Goal: Communication & Community: Answer question/provide support

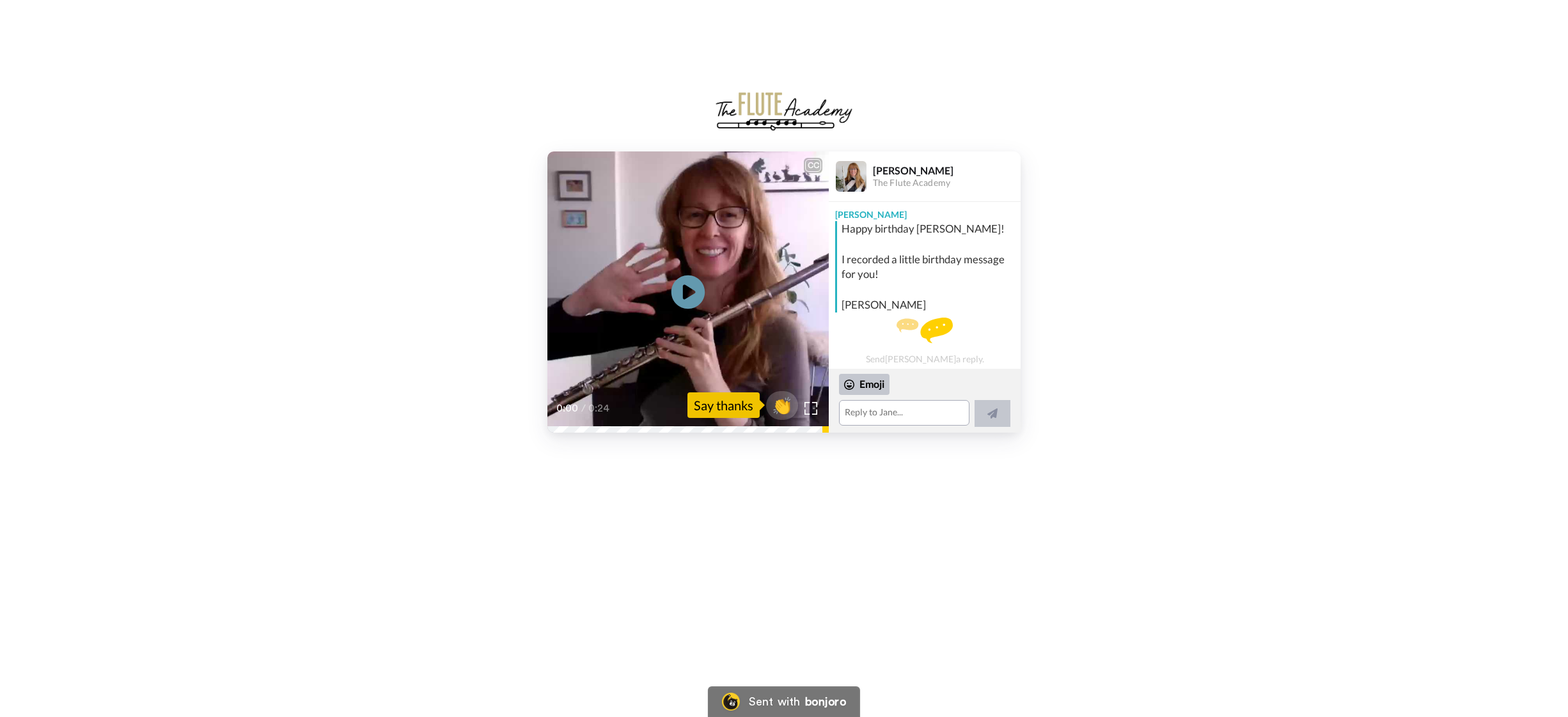
click at [694, 285] on icon at bounding box center [688, 291] width 34 height 34
click at [869, 415] on textarea at bounding box center [904, 413] width 130 height 26
click at [915, 412] on textarea "Dear [PERSON_NAME], Thank you for reminding me," at bounding box center [902, 404] width 125 height 45
click at [902, 407] on textarea "Dear [PERSON_NAME], Thank you for reminding me, [DATE], I will open the box wit…" at bounding box center [902, 404] width 125 height 45
click at [945, 409] on textarea "Dear [PERSON_NAME], Thank you for reminding me on my birthday. [DATE], I will o…" at bounding box center [902, 404] width 125 height 45
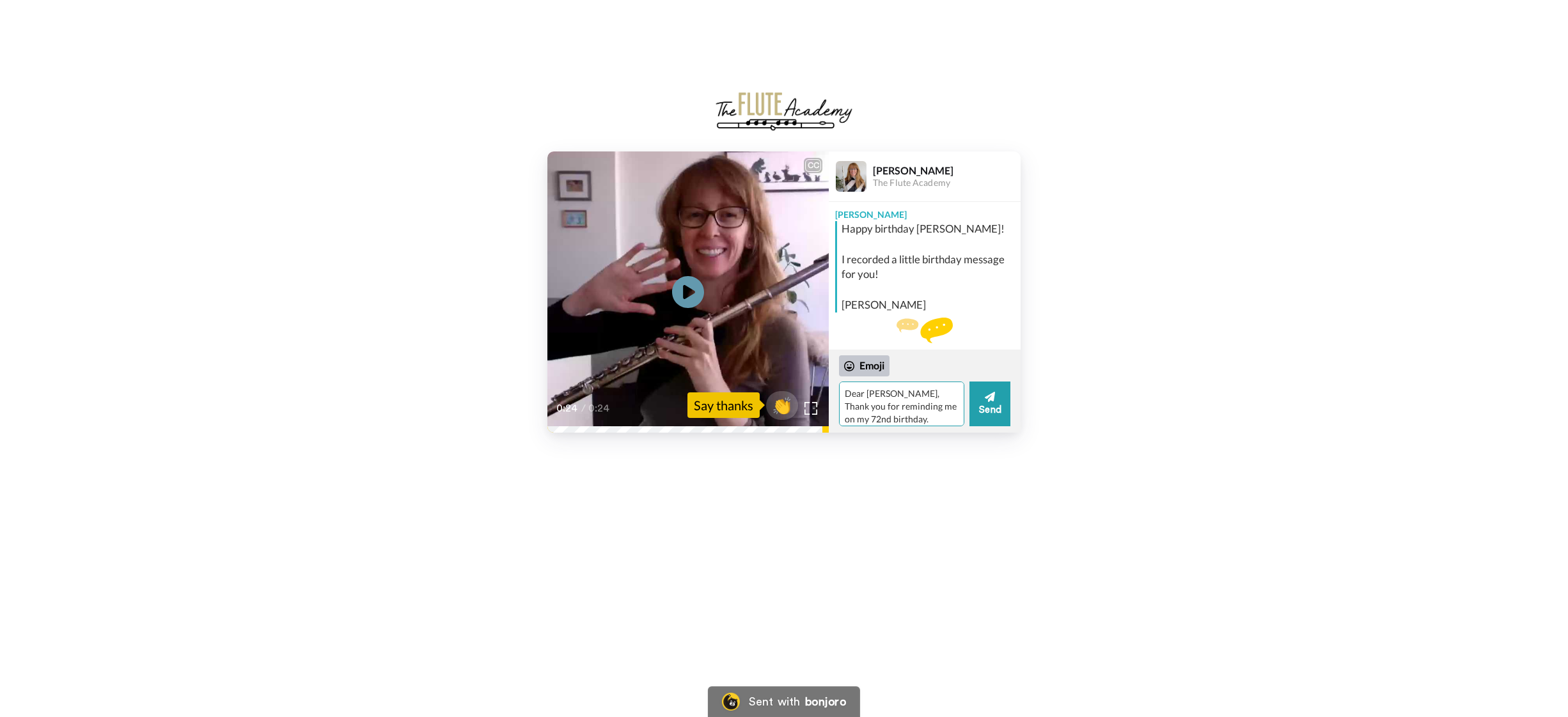
click at [898, 406] on textarea "Dear [PERSON_NAME], Thank you for reminding me on my 72nd birthday. [DATE], I w…" at bounding box center [902, 404] width 125 height 45
click at [882, 422] on textarea "Dear [PERSON_NAME], Thank you for reminding me. It's my 72nd birthday. [DATE], …" at bounding box center [902, 404] width 125 height 45
click at [951, 392] on textarea "Dear [PERSON_NAME], Thank you for reminding me. It's my 72nd birthday! [DATE], …" at bounding box center [902, 404] width 125 height 45
click at [945, 388] on textarea "Dear [PERSON_NAME], Thank you for reminding me. It's my 72nd birthday! [DATE], …" at bounding box center [902, 404] width 125 height 45
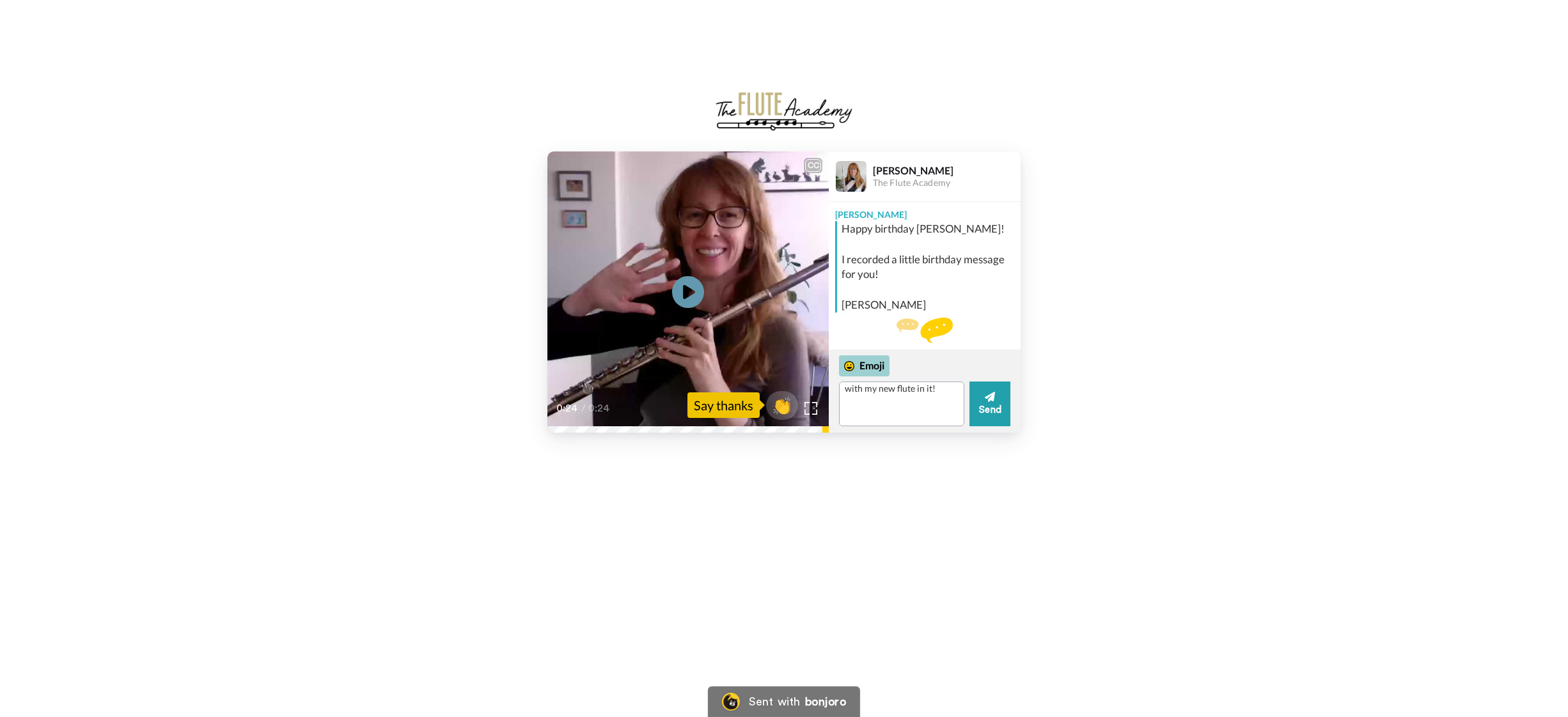
click at [861, 363] on div "Emoji" at bounding box center [864, 366] width 50 height 20
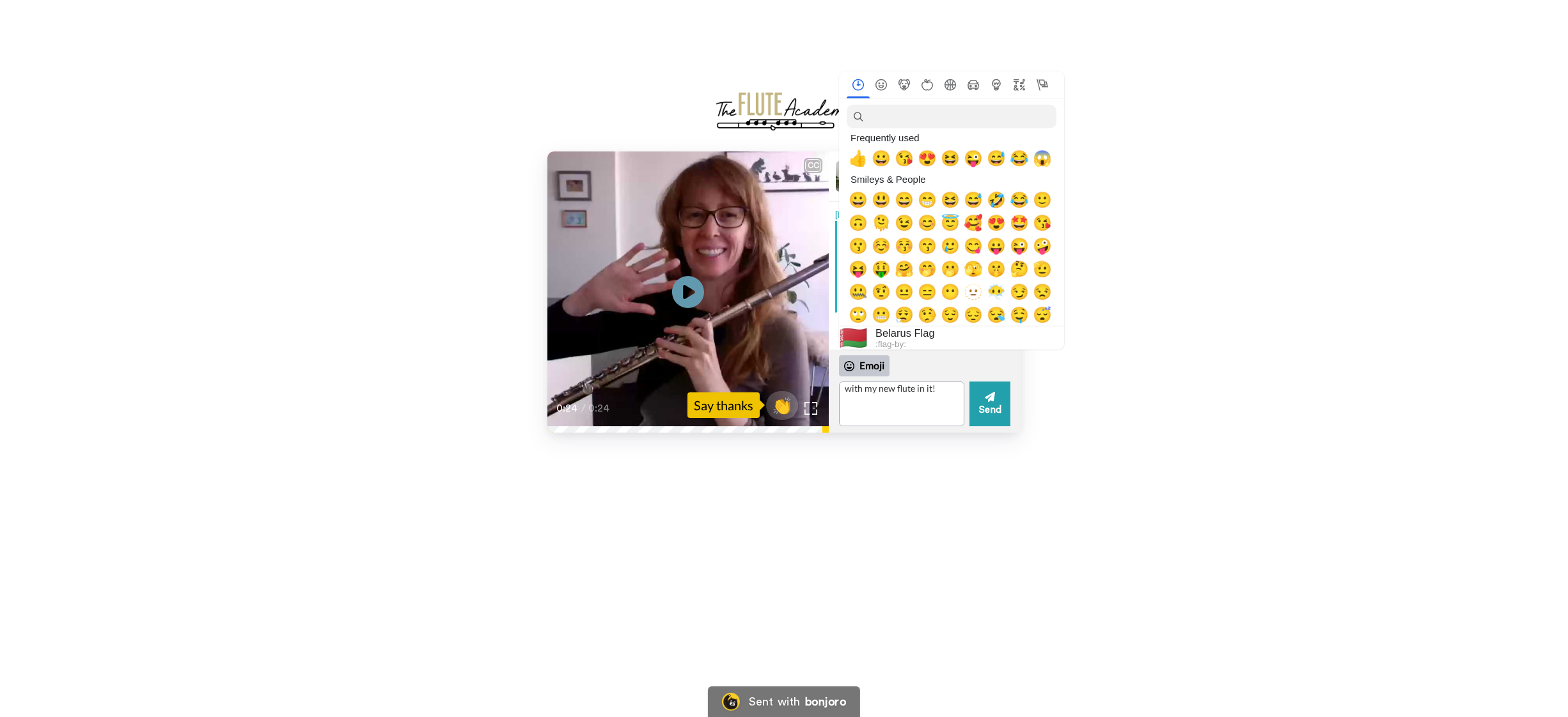
scroll to position [0, 0]
click at [974, 225] on span "🥰" at bounding box center [973, 223] width 19 height 18
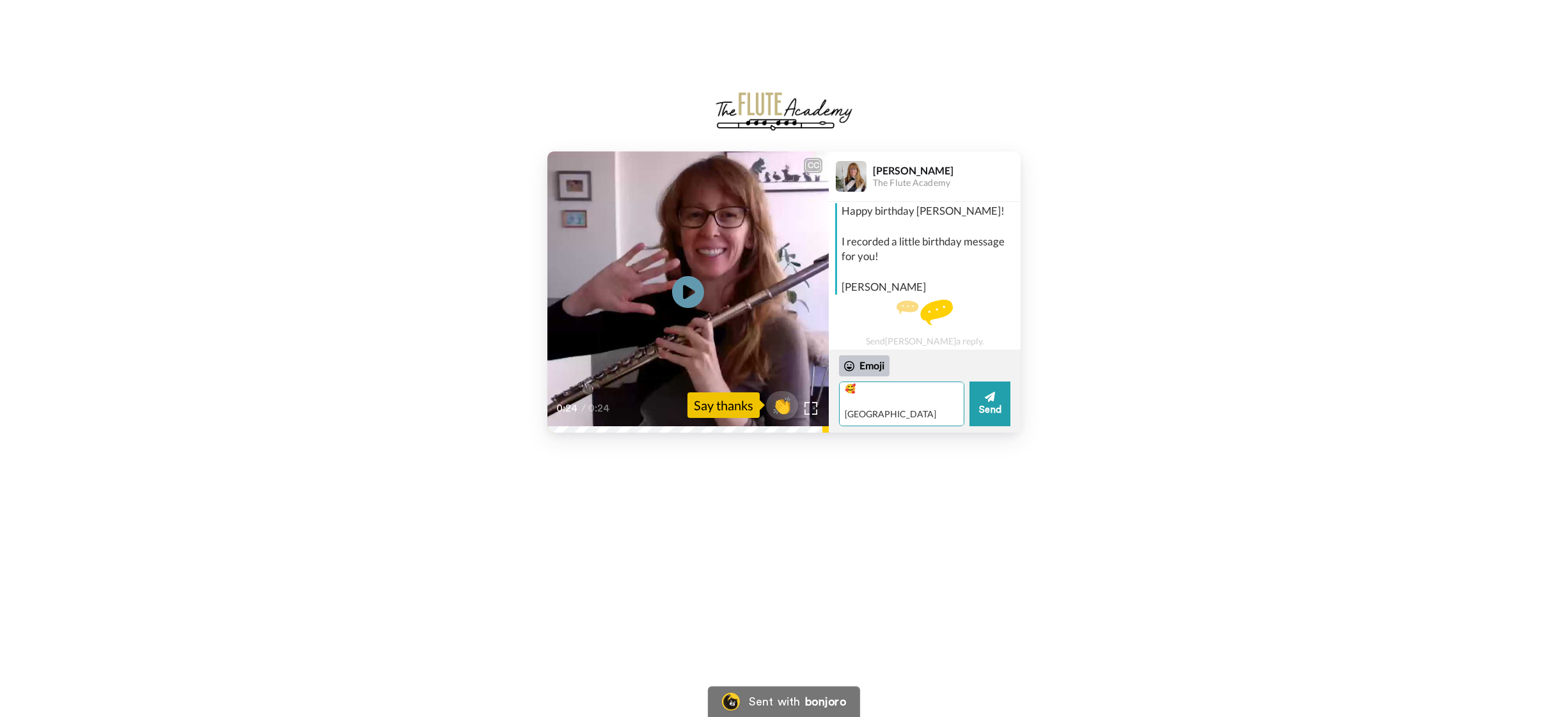
scroll to position [95, 0]
click at [850, 402] on textarea "Dear [PERSON_NAME], Thank you for reminding me. It's my 72nd birthday! [DATE], …" at bounding box center [902, 404] width 125 height 45
click at [946, 415] on textarea "Dear [PERSON_NAME], Thank you for reminding me. It's my 72nd birthday! [DATE], …" at bounding box center [902, 404] width 125 height 45
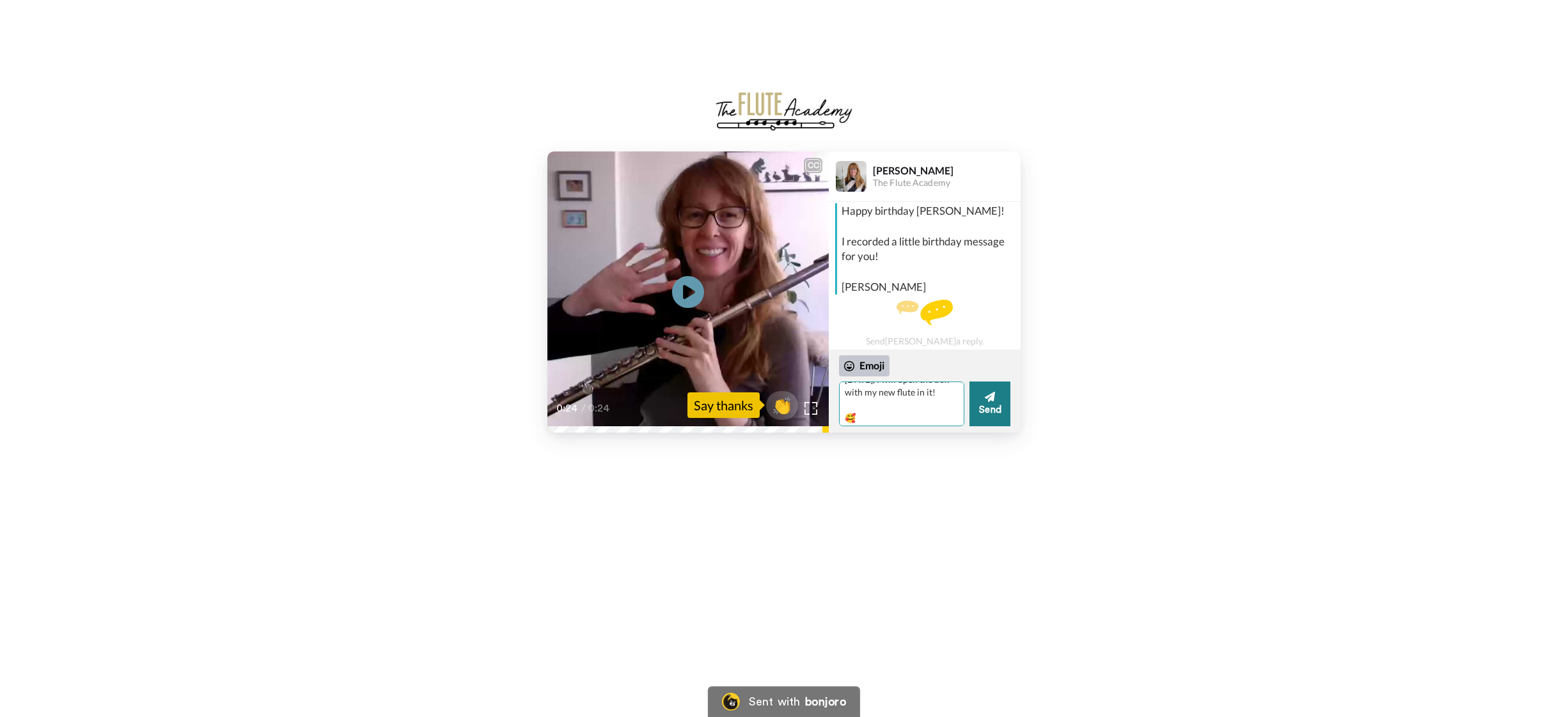
type textarea "Dear [PERSON_NAME], Thank you for reminding me. It's my 72nd birthday! [DATE], …"
click at [992, 402] on icon at bounding box center [990, 397] width 10 height 13
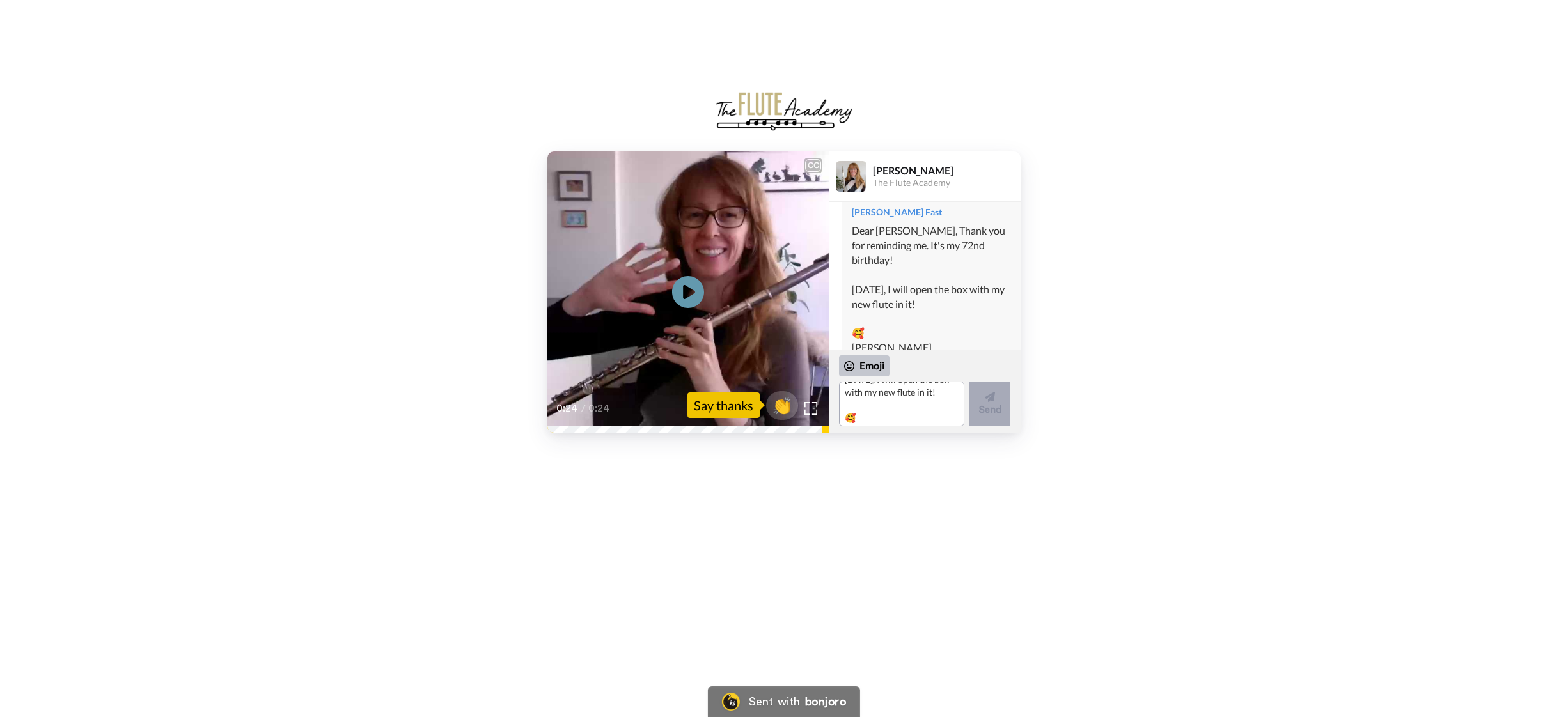
scroll to position [0, 0]
click at [851, 397] on textarea "Dear [PERSON_NAME], Thank you for reminding me. It's my 72nd birthday! [DATE], …" at bounding box center [902, 404] width 125 height 45
click at [899, 394] on textarea "Thank you for remembering my birthday." at bounding box center [902, 404] width 125 height 45
click at [902, 393] on textarea "Thank you for remembering my birthday." at bounding box center [902, 404] width 125 height 45
click at [956, 392] on textarea "Thank you for "remembering my birthday." at bounding box center [902, 404] width 125 height 45
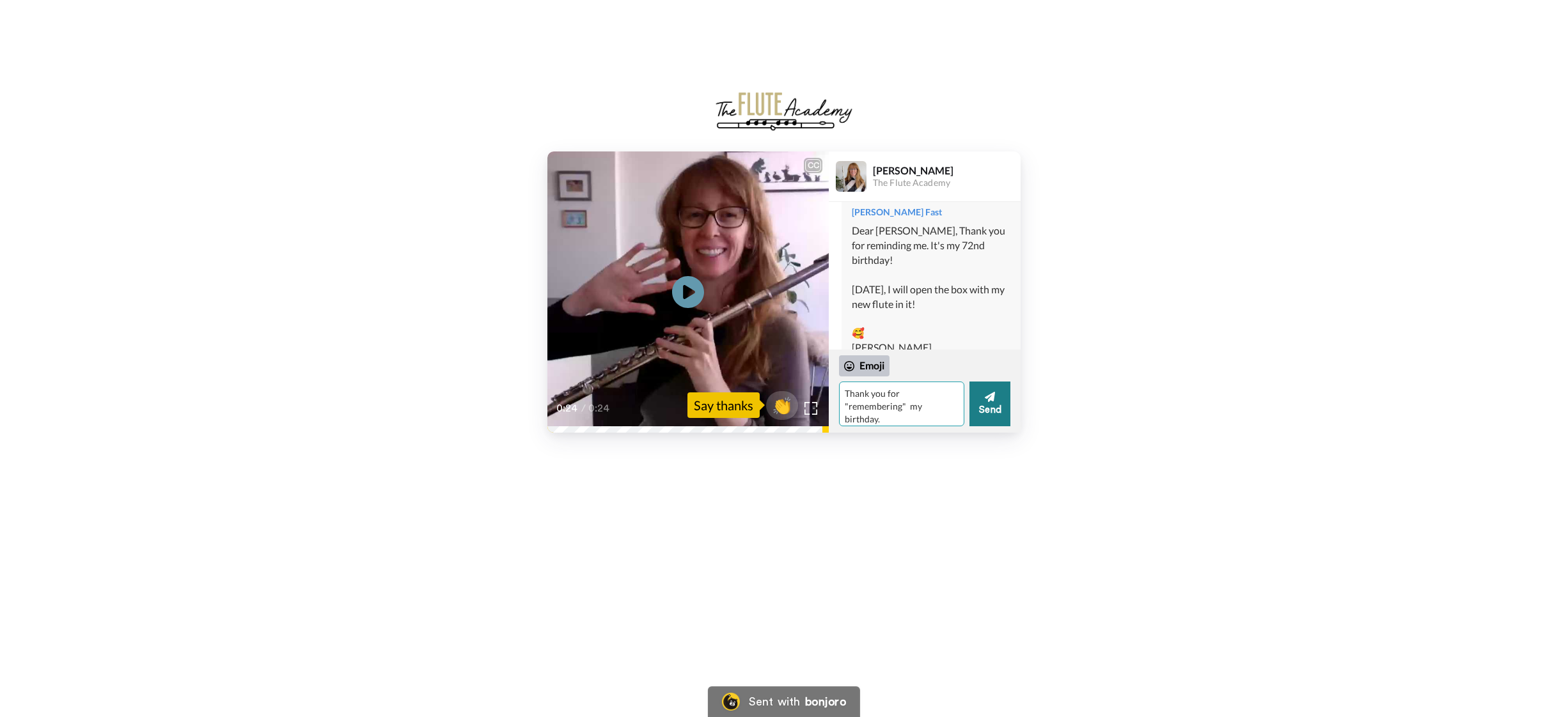
drag, startPoint x: 959, startPoint y: 408, endPoint x: 985, endPoint y: 410, distance: 26.1
click at [959, 408] on textarea "Thank you for "remembering" my birthday." at bounding box center [902, 404] width 125 height 45
click at [959, 407] on textarea "Thank you for "remembering" my birthday. It's a new beginning. I'm all the wise…" at bounding box center [902, 404] width 125 height 45
click at [846, 392] on textarea "Thank you for "remembering" my birthday. It's a new beginning. I'm all the wise…" at bounding box center [902, 404] width 125 height 45
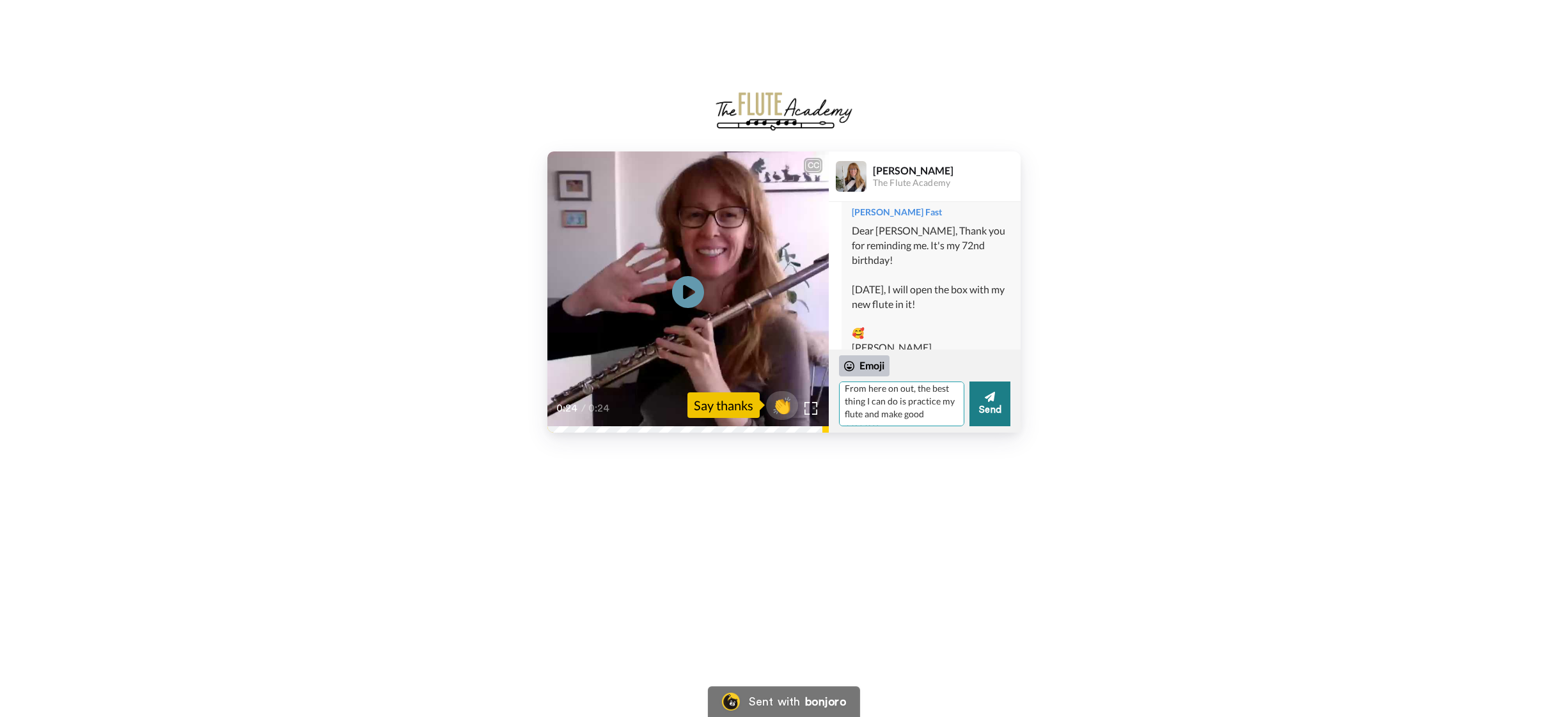
type textarea "Thank you for "remembering" my birthday. It's a new beginning. I'm all the wise…"
click at [989, 402] on icon at bounding box center [990, 397] width 10 height 10
